Goal: Task Accomplishment & Management: Manage account settings

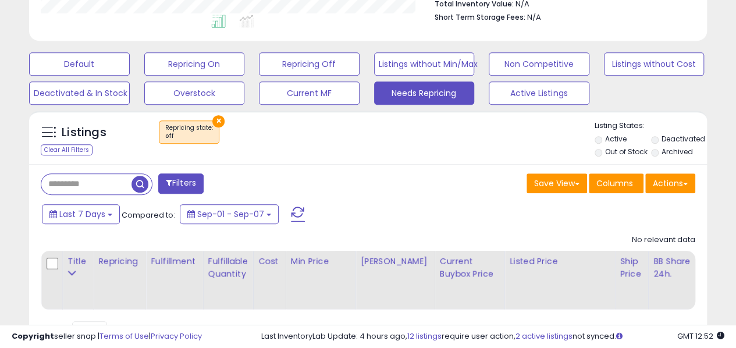
scroll to position [239, 392]
click at [95, 182] on input "text" at bounding box center [86, 184] width 90 height 20
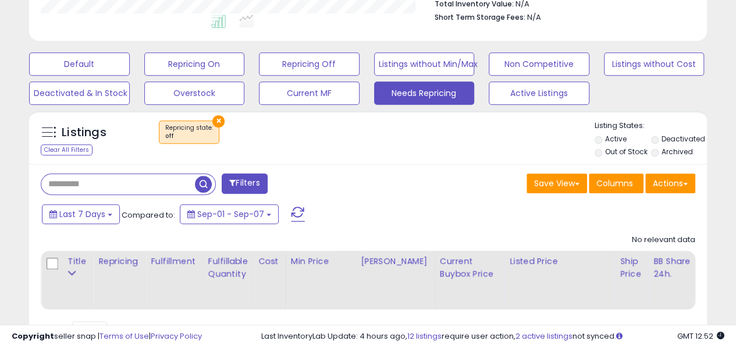
paste input "**********"
type input "**********"
click at [218, 123] on button "×" at bounding box center [218, 121] width 12 height 12
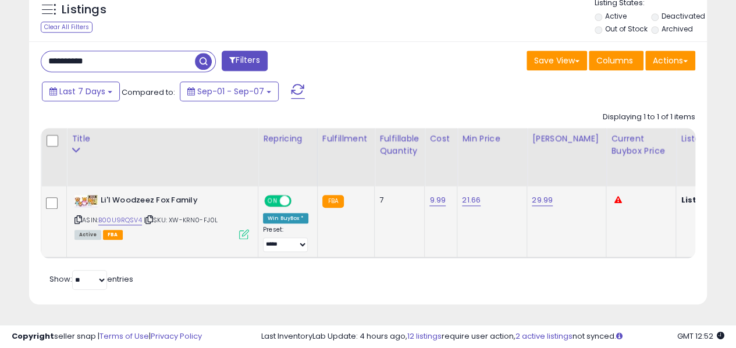
scroll to position [445, 0]
click at [466, 194] on link "21.66" at bounding box center [471, 200] width 19 height 12
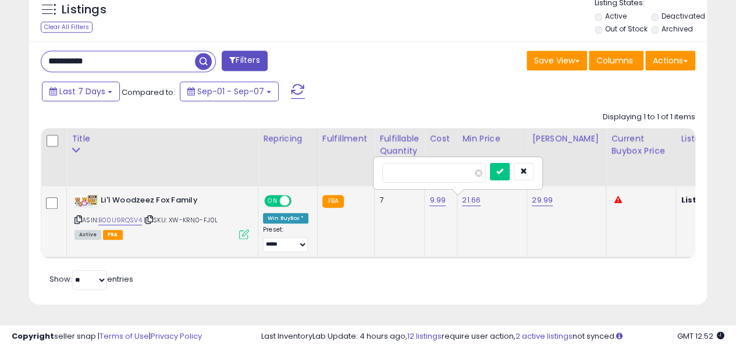
drag, startPoint x: 427, startPoint y: 166, endPoint x: 394, endPoint y: 163, distance: 33.4
click at [395, 164] on input "*****" at bounding box center [434, 173] width 104 height 20
type input "*****"
click at [510, 163] on button "submit" at bounding box center [500, 171] width 20 height 17
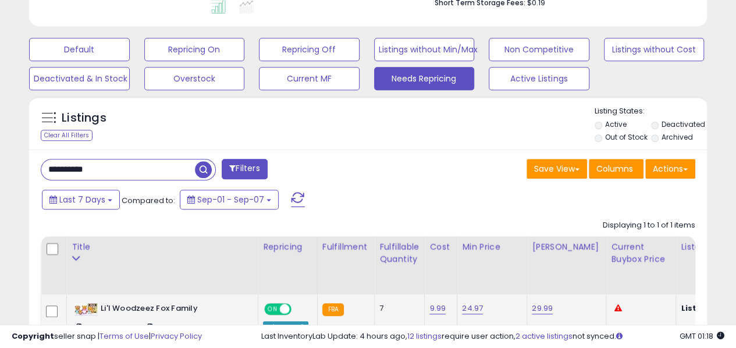
scroll to position [328, 0]
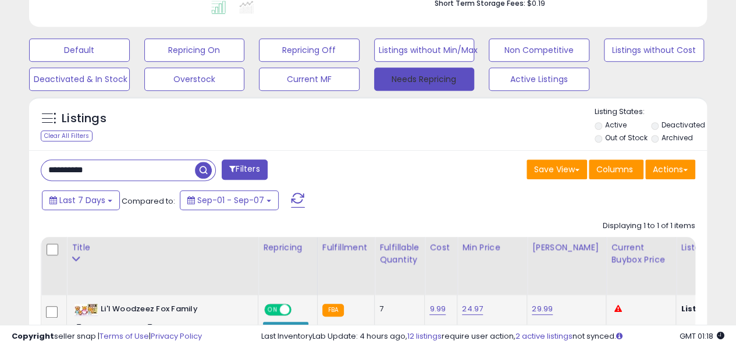
click at [417, 81] on button "Needs Repricing" at bounding box center [424, 79] width 101 height 23
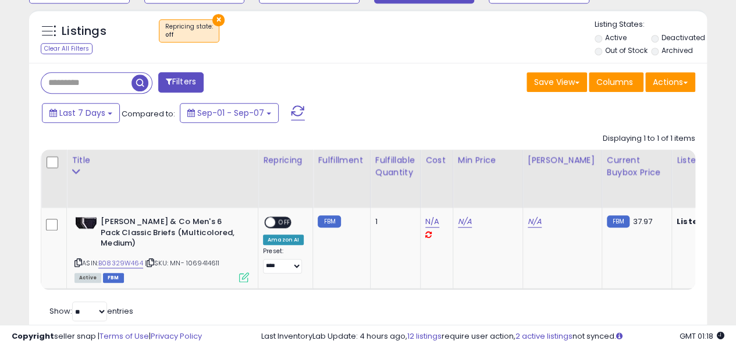
scroll to position [445, 0]
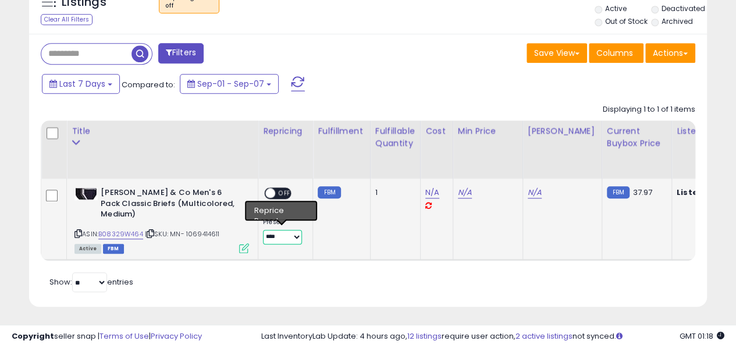
click at [283, 237] on select "**** ******** *****" at bounding box center [282, 237] width 39 height 15
click at [369, 98] on div "Displaying 1 to 1 of 1 items Title Repricing" at bounding box center [368, 179] width 655 height 163
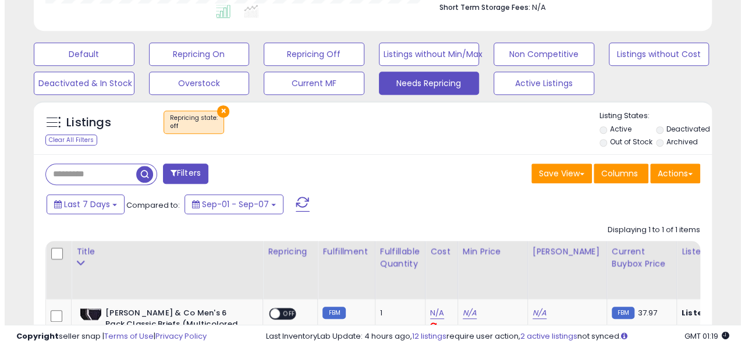
scroll to position [270, 0]
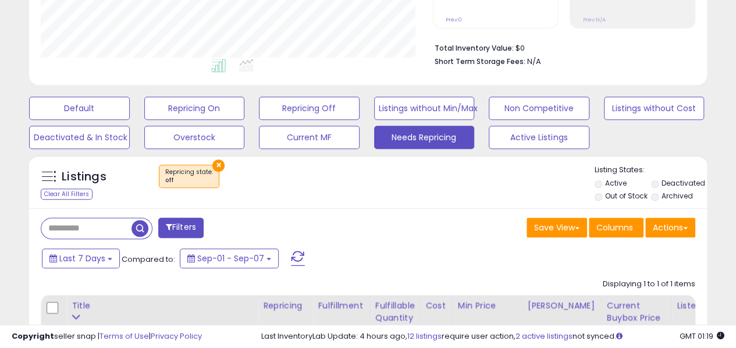
click at [640, 194] on label "Out of Stock" at bounding box center [626, 196] width 42 height 10
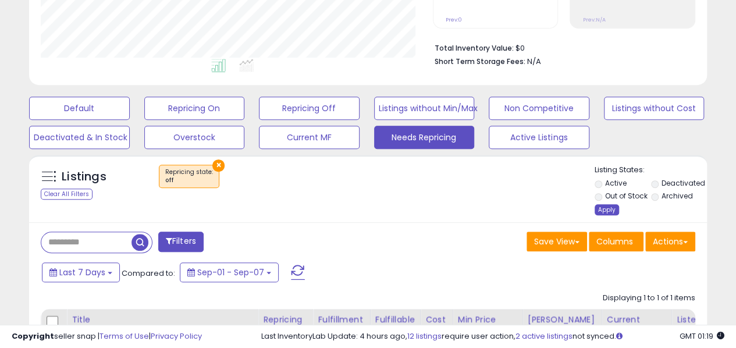
click at [608, 210] on div "Apply" at bounding box center [607, 209] width 24 height 11
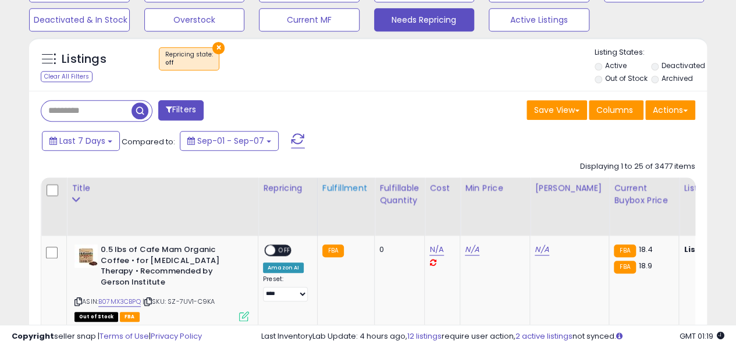
scroll to position [386, 0]
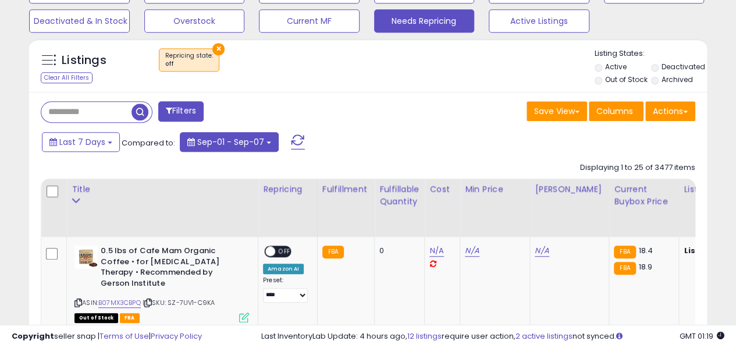
click at [267, 144] on button "Sep-01 - Sep-07" at bounding box center [229, 142] width 99 height 20
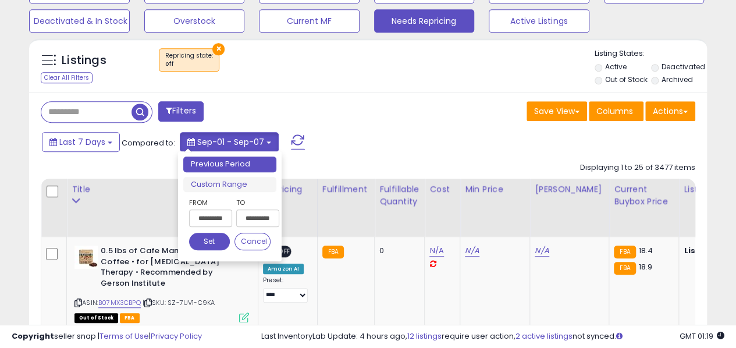
click at [267, 144] on button "Sep-01 - Sep-07" at bounding box center [229, 142] width 99 height 20
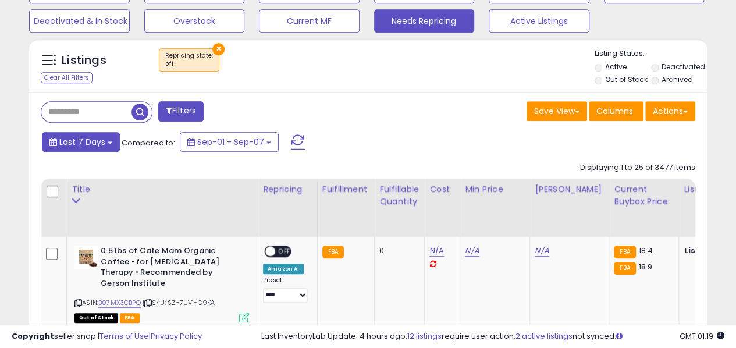
click at [101, 137] on span "Last 7 Days" at bounding box center [82, 142] width 46 height 12
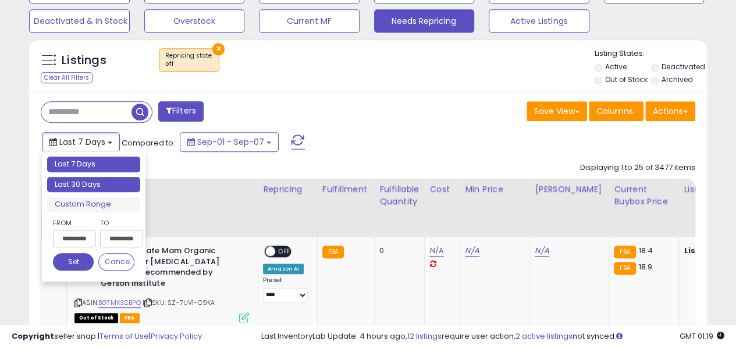
type input "**********"
click at [82, 182] on li "Last 30 Days" at bounding box center [93, 185] width 93 height 16
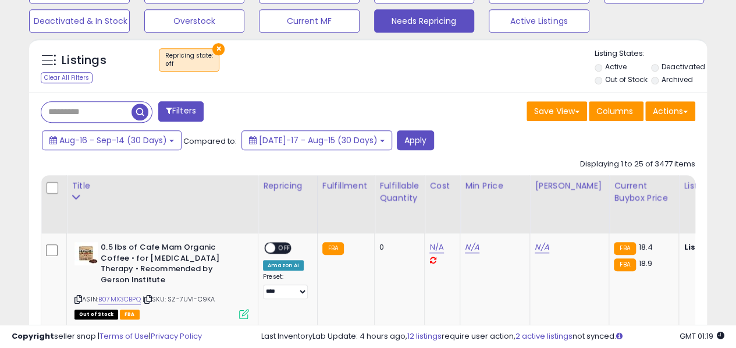
click at [216, 49] on button "×" at bounding box center [218, 49] width 12 height 12
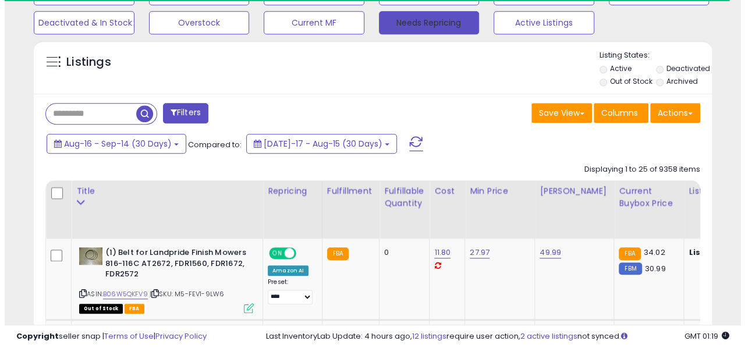
scroll to position [581736, 581583]
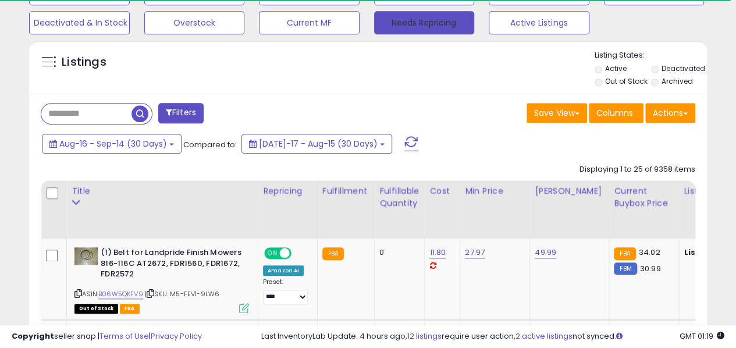
click at [417, 24] on button "Needs Repricing" at bounding box center [424, 22] width 101 height 23
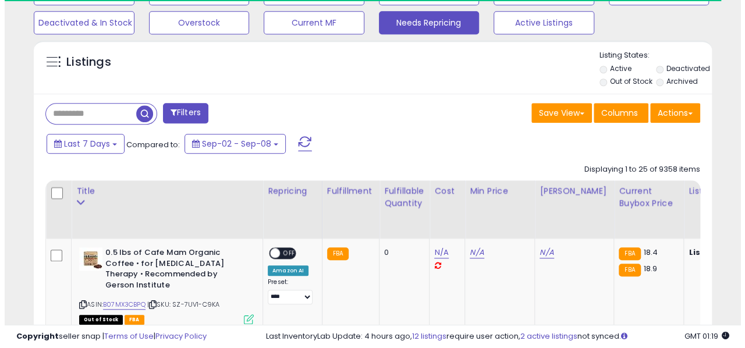
scroll to position [239, 392]
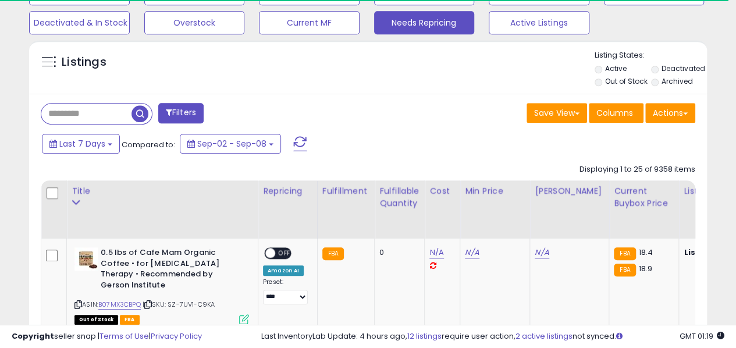
click at [610, 79] on label "Out of Stock" at bounding box center [626, 81] width 42 height 10
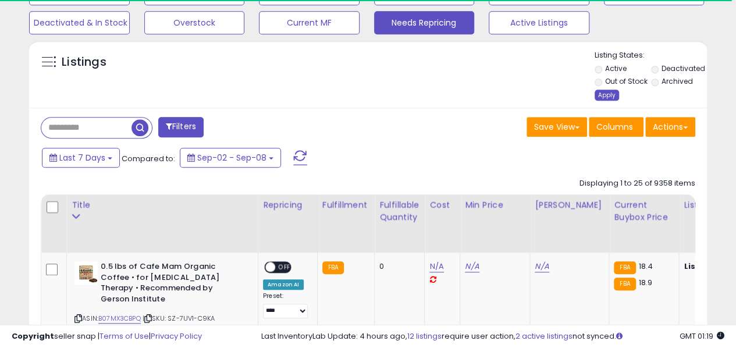
click at [602, 92] on div "Apply" at bounding box center [607, 95] width 24 height 11
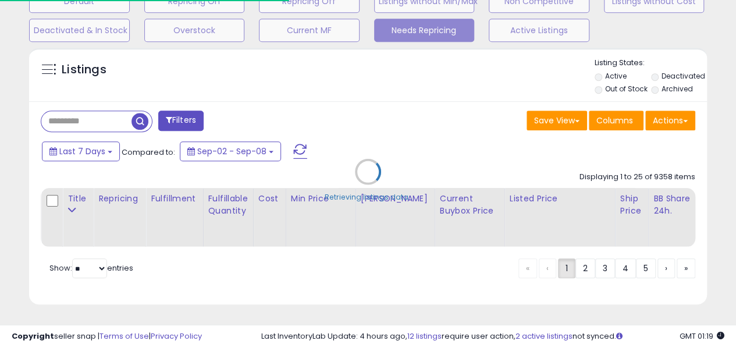
scroll to position [0, 0]
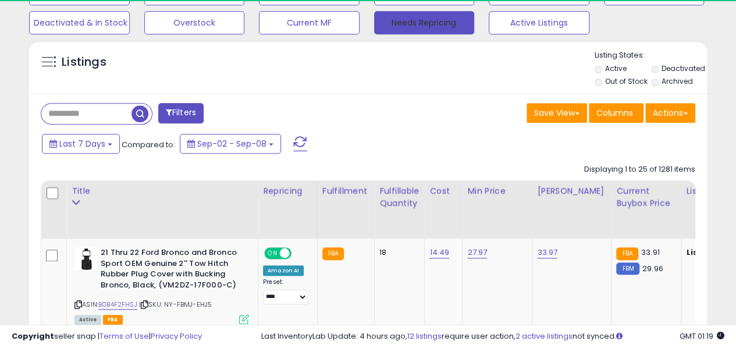
click at [402, 30] on button "Needs Repricing" at bounding box center [424, 22] width 101 height 23
